Goal: Check status: Check status

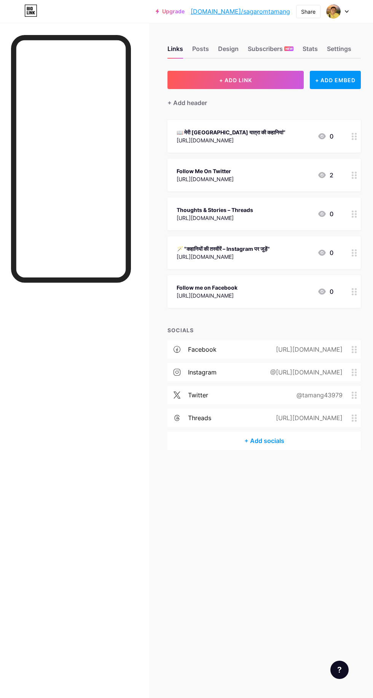
click at [310, 52] on div "Stats" at bounding box center [310, 51] width 15 height 14
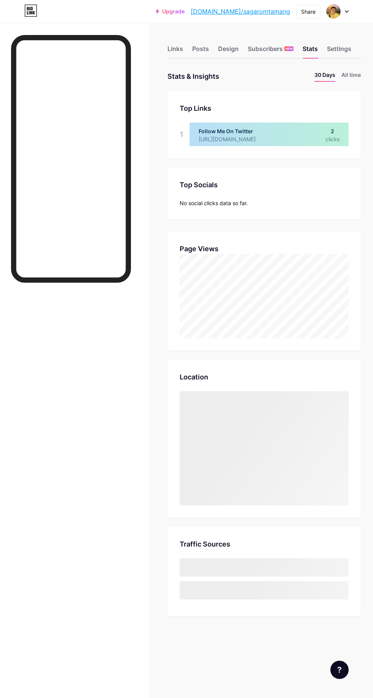
scroll to position [698, 373]
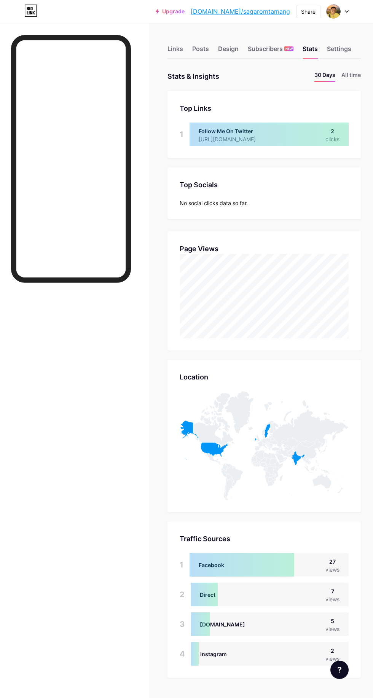
click at [327, 81] on li "30 Days" at bounding box center [324, 76] width 21 height 11
